Goal: Information Seeking & Learning: Find specific fact

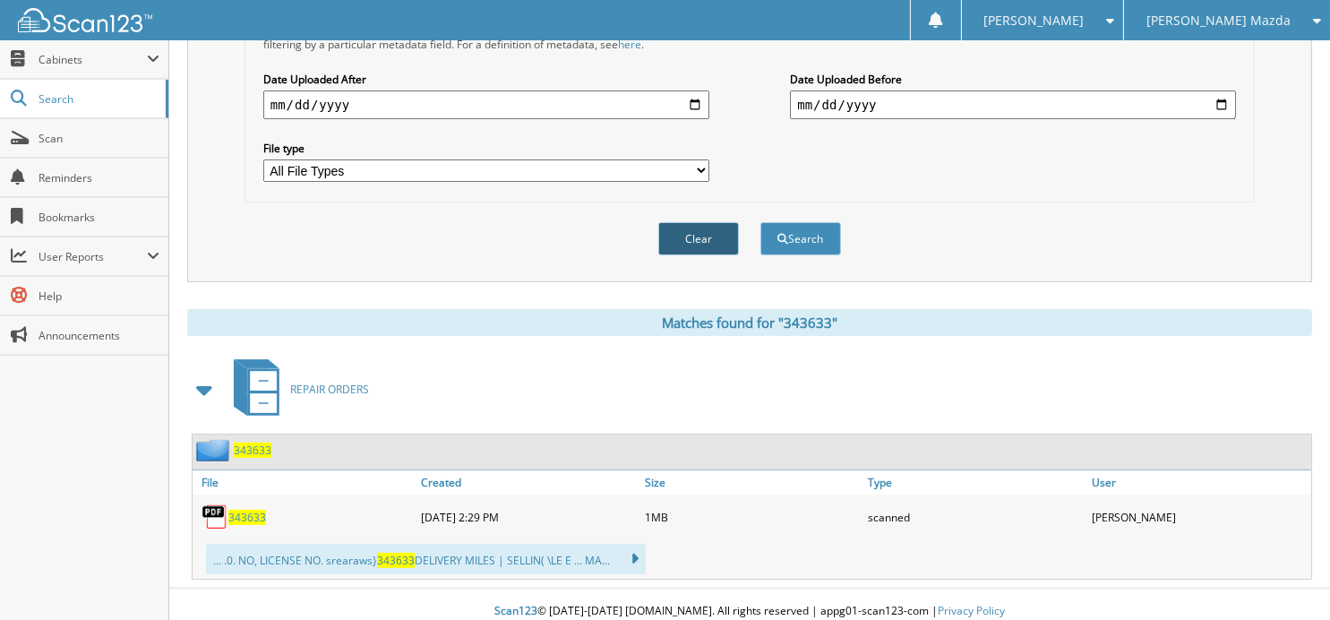
click at [689, 234] on button "Clear" at bounding box center [698, 238] width 81 height 33
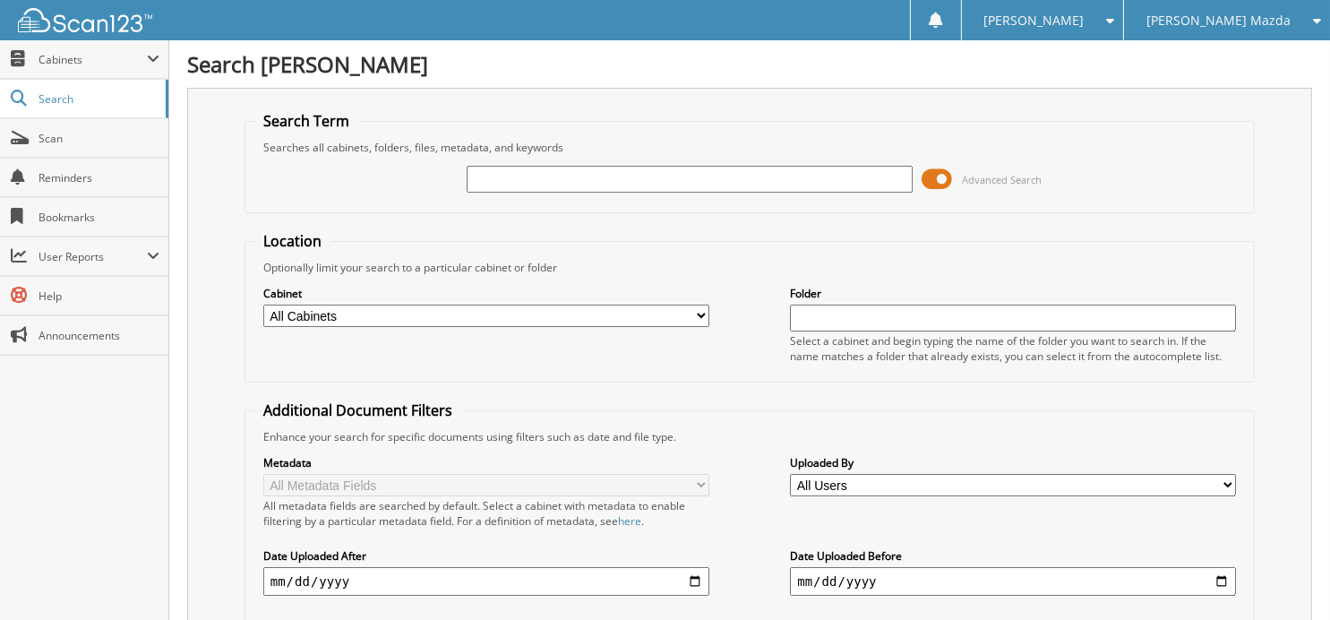
click at [623, 188] on input "text" at bounding box center [690, 179] width 446 height 27
type input "345037"
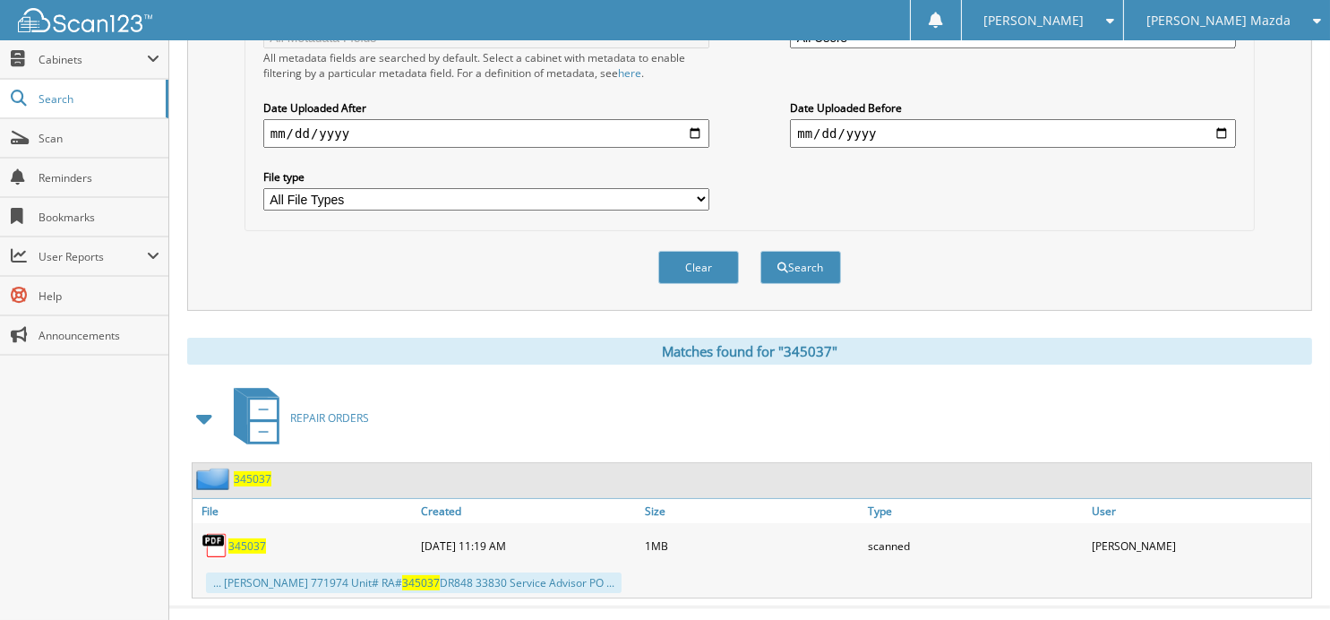
scroll to position [467, 0]
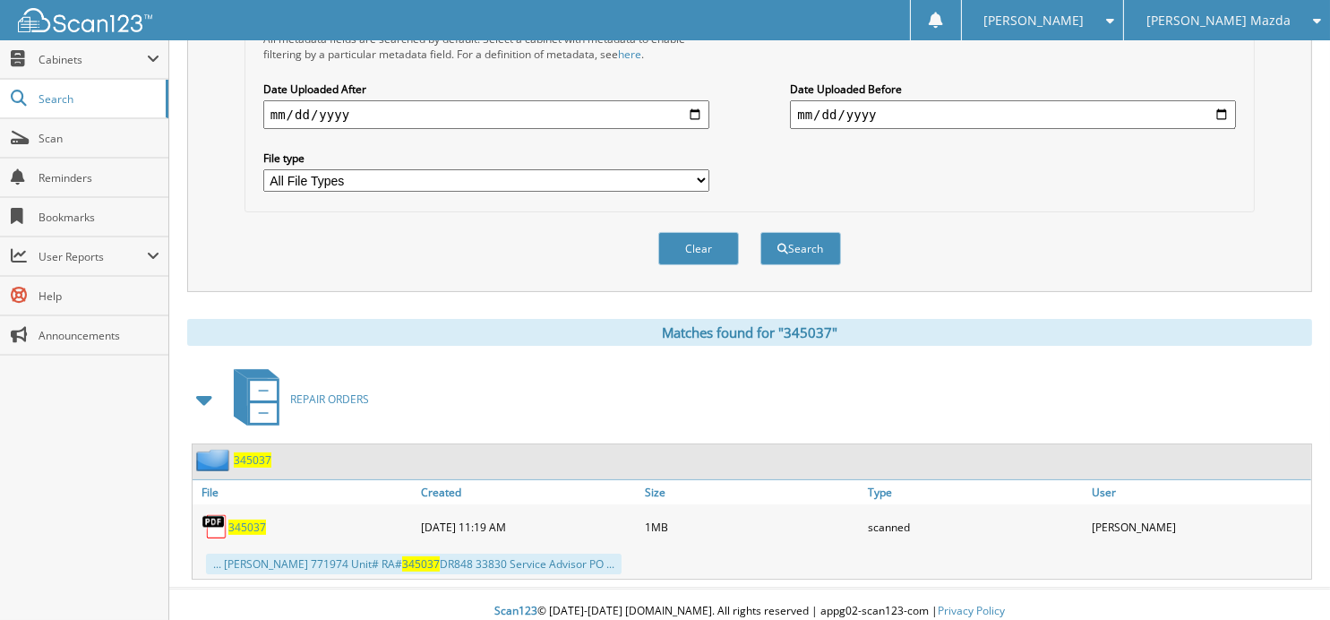
click at [255, 520] on span "345037" at bounding box center [247, 527] width 38 height 15
click at [246, 452] on span "345037" at bounding box center [253, 459] width 38 height 15
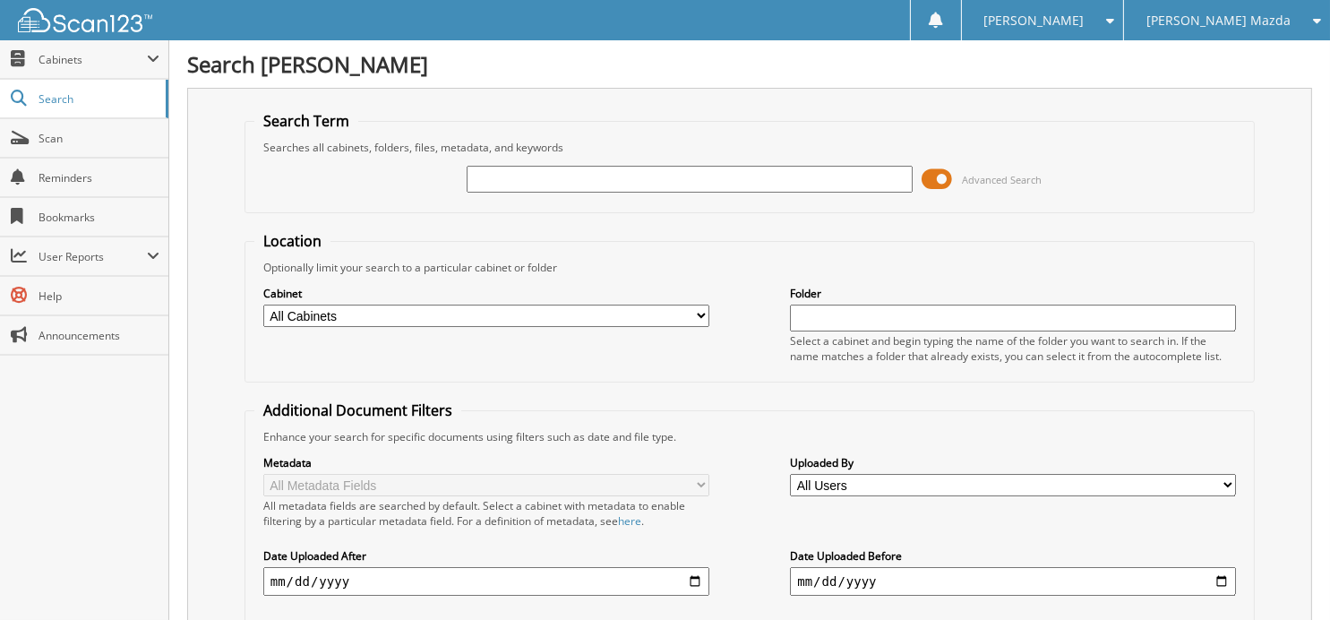
click at [551, 180] on input "text" at bounding box center [690, 179] width 446 height 27
type input "344126"
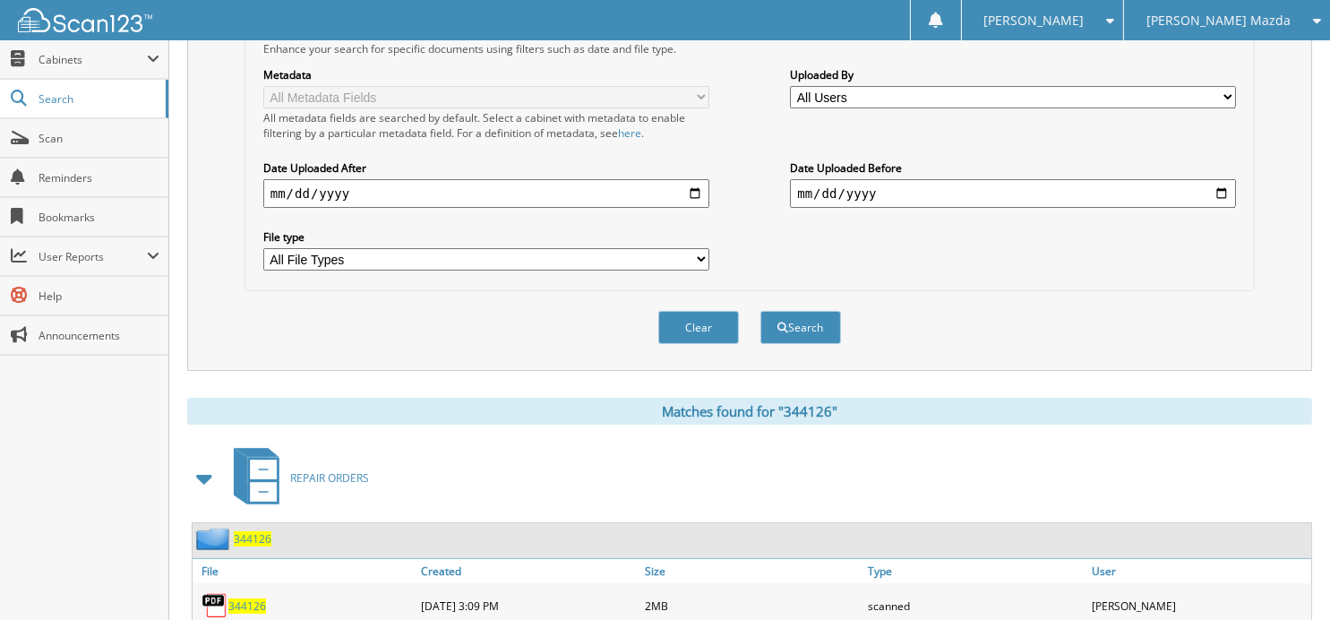
scroll to position [521, 0]
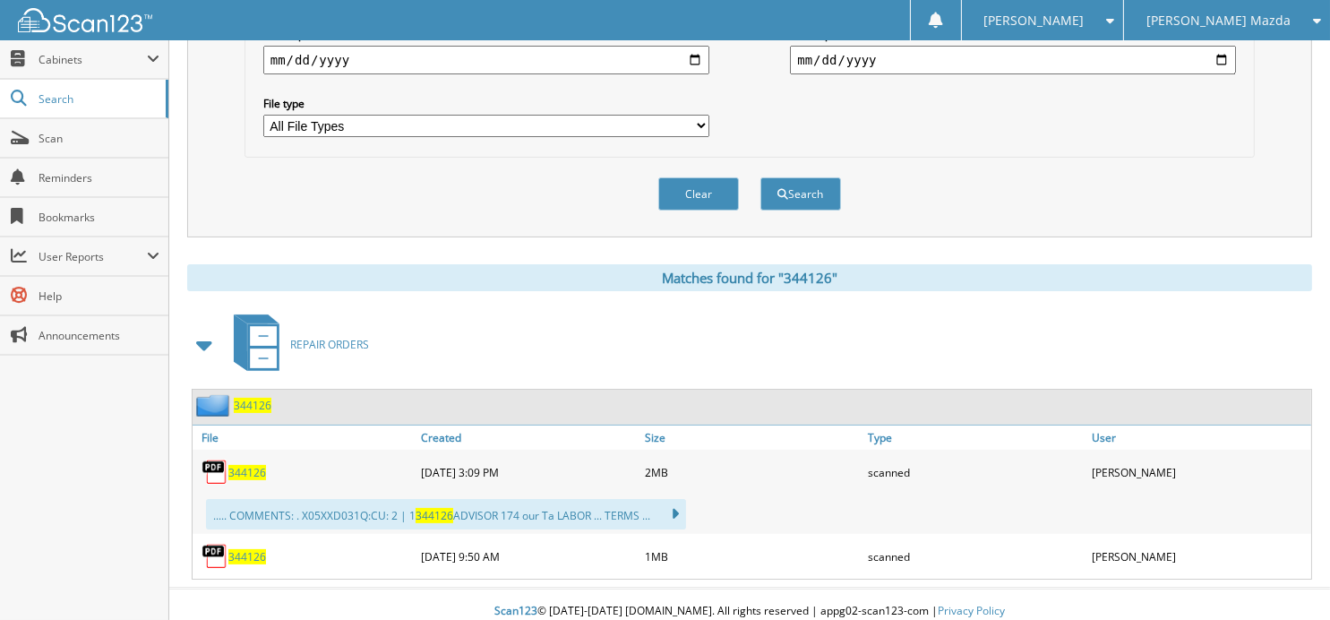
click at [239, 398] on span "344126" at bounding box center [253, 405] width 38 height 15
